Goal: Transaction & Acquisition: Purchase product/service

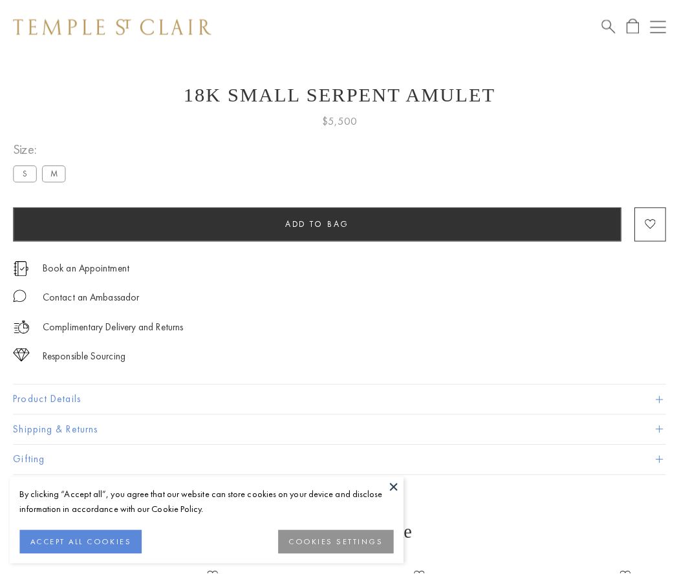
scroll to position [47, 0]
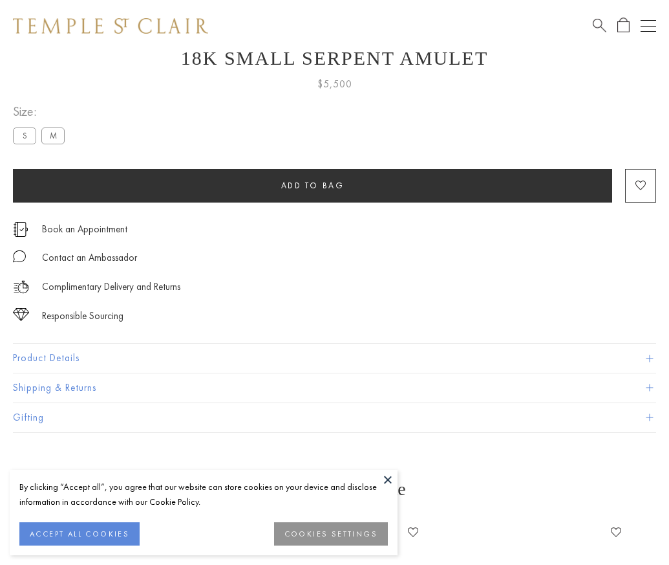
click at [312, 185] on span "Add to bag" at bounding box center [312, 185] width 63 height 11
